Goal: Complete application form: Complete application form

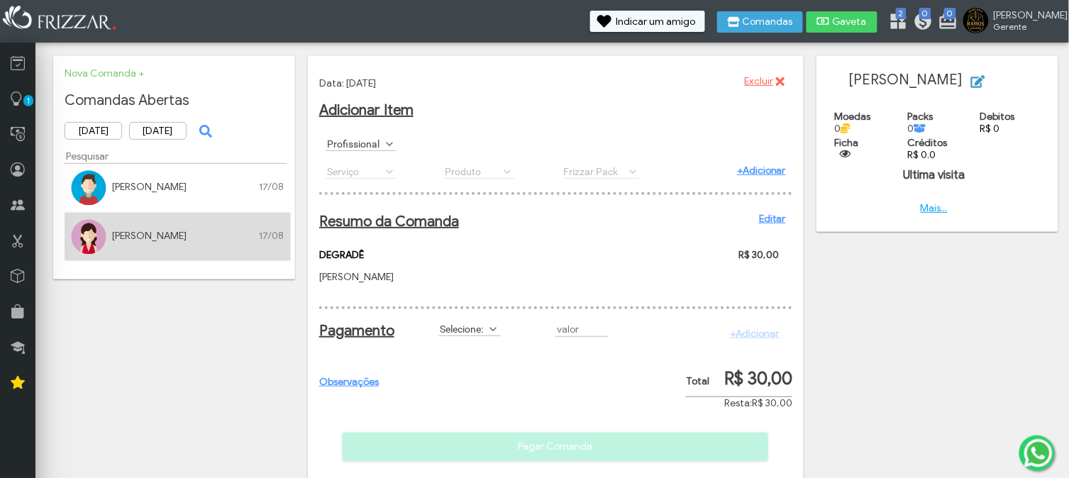
click at [971, 80] on icon "submit" at bounding box center [978, 81] width 14 height 13
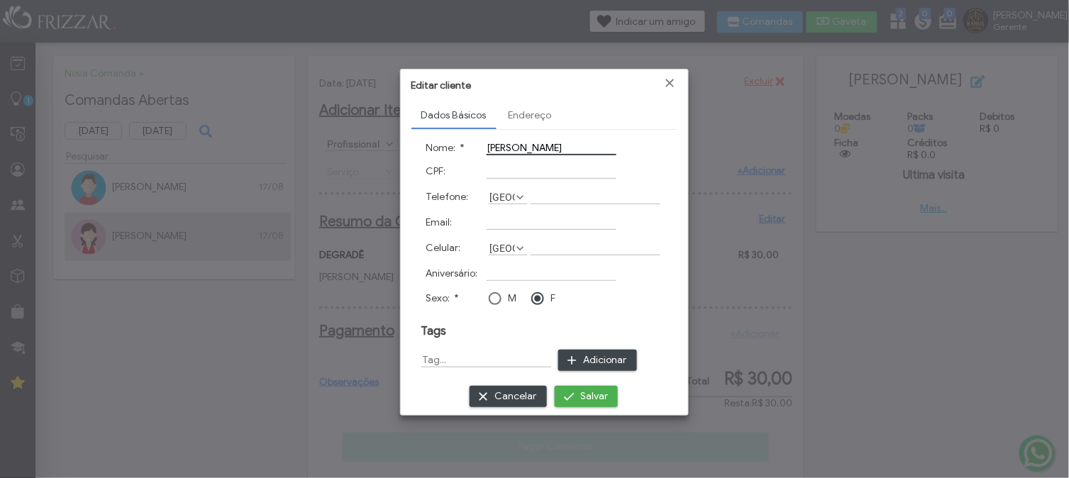
click at [497, 296] on td "M" at bounding box center [508, 298] width 41 height 14
click at [497, 294] on div at bounding box center [495, 298] width 13 height 13
click at [536, 192] on input "Telefone:" at bounding box center [596, 196] width 130 height 15
paste input "[PHONE_NUMBER]"
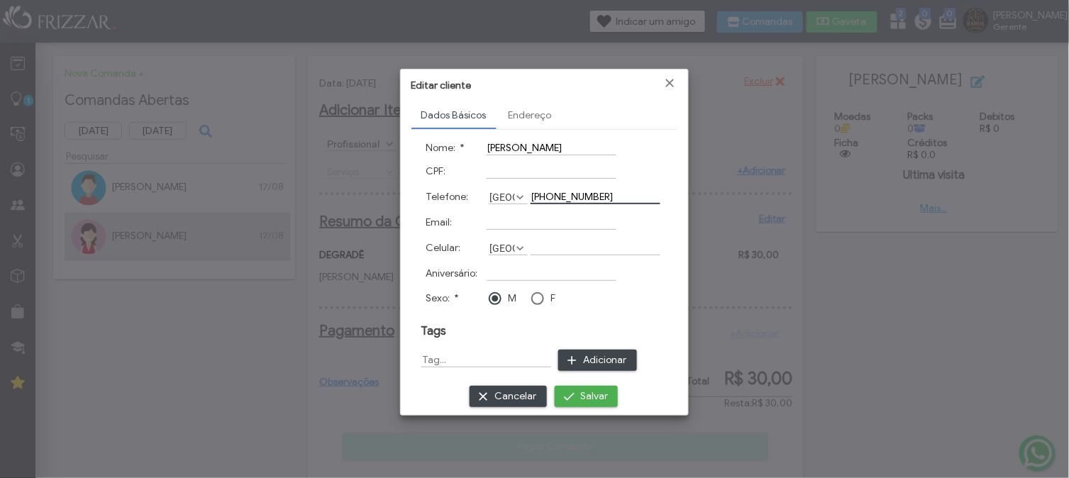
click at [543, 197] on input "[PHONE_NUMBER]" at bounding box center [596, 196] width 130 height 15
type input "[PHONE_NUMBER]"
click at [562, 389] on span "submit" at bounding box center [569, 396] width 14 height 14
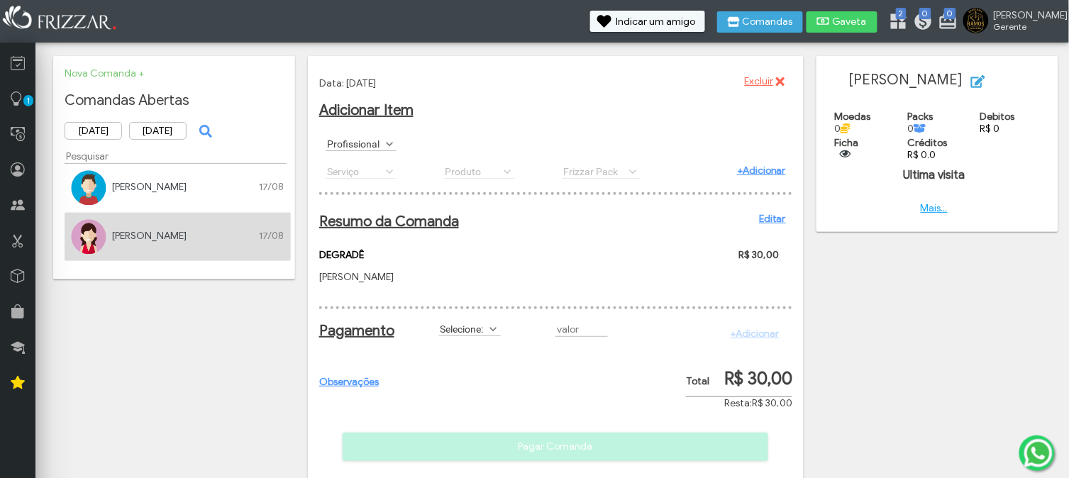
click at [245, 300] on body "ui-button [PERSON_NAME] Minha Conta Home Treinamento Sair" at bounding box center [534, 239] width 1069 height 478
